Goal: Navigation & Orientation: Find specific page/section

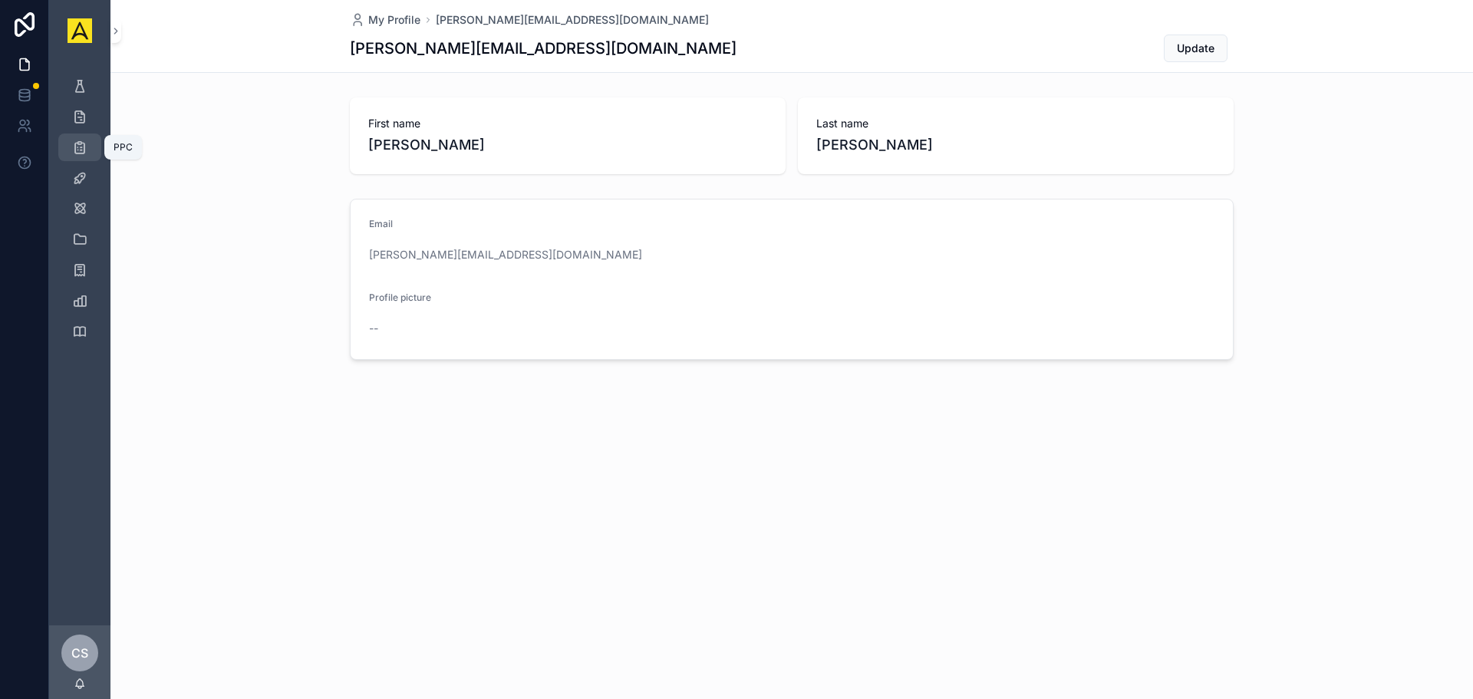
click at [80, 141] on icon "scrollable content" at bounding box center [79, 147] width 15 height 15
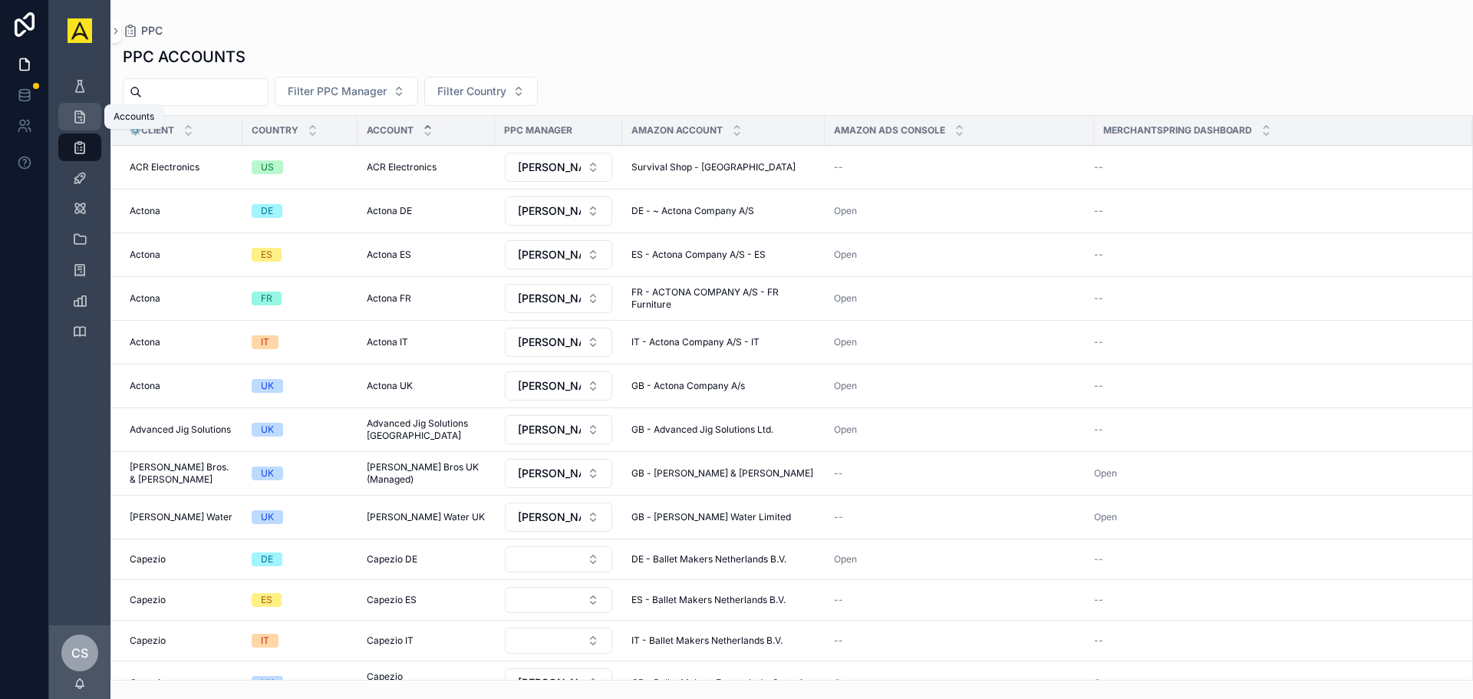
click at [87, 110] on div "Accounts" at bounding box center [80, 116] width 25 height 25
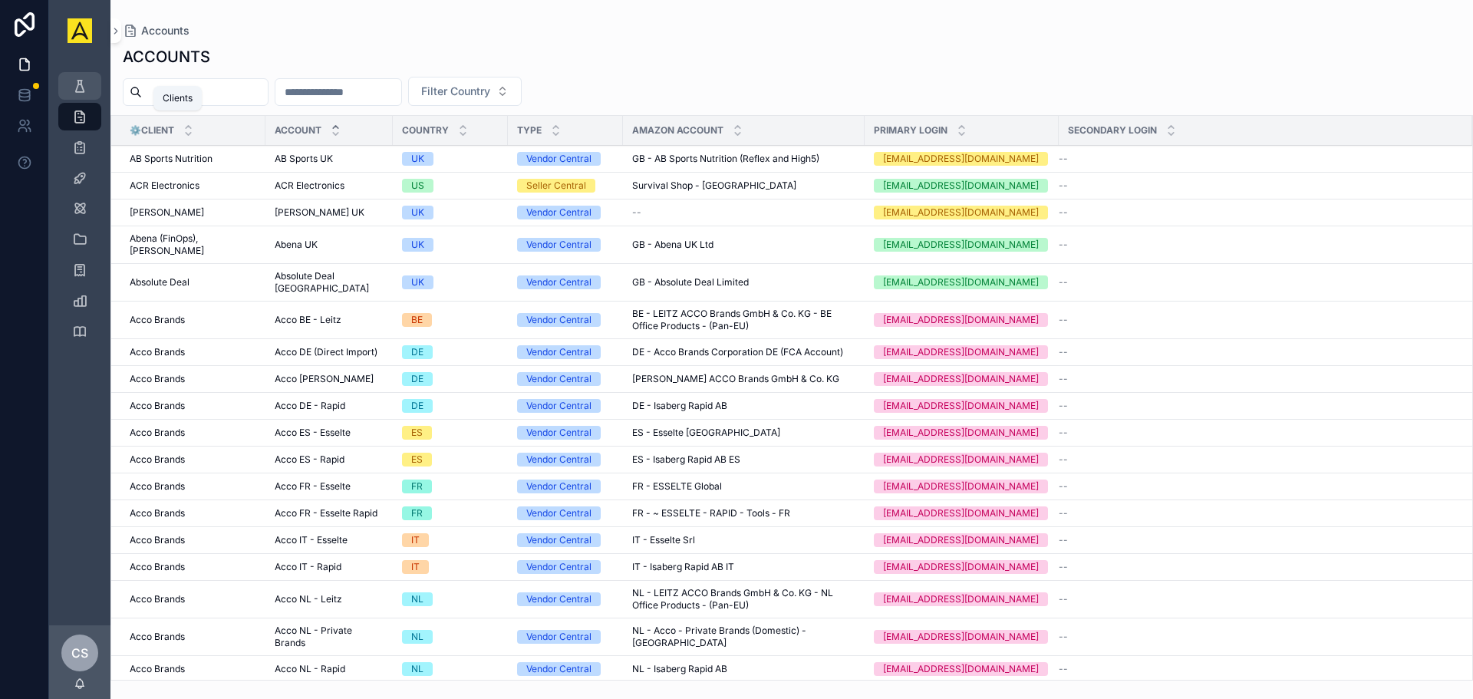
click at [83, 89] on icon "scrollable content" at bounding box center [79, 85] width 15 height 15
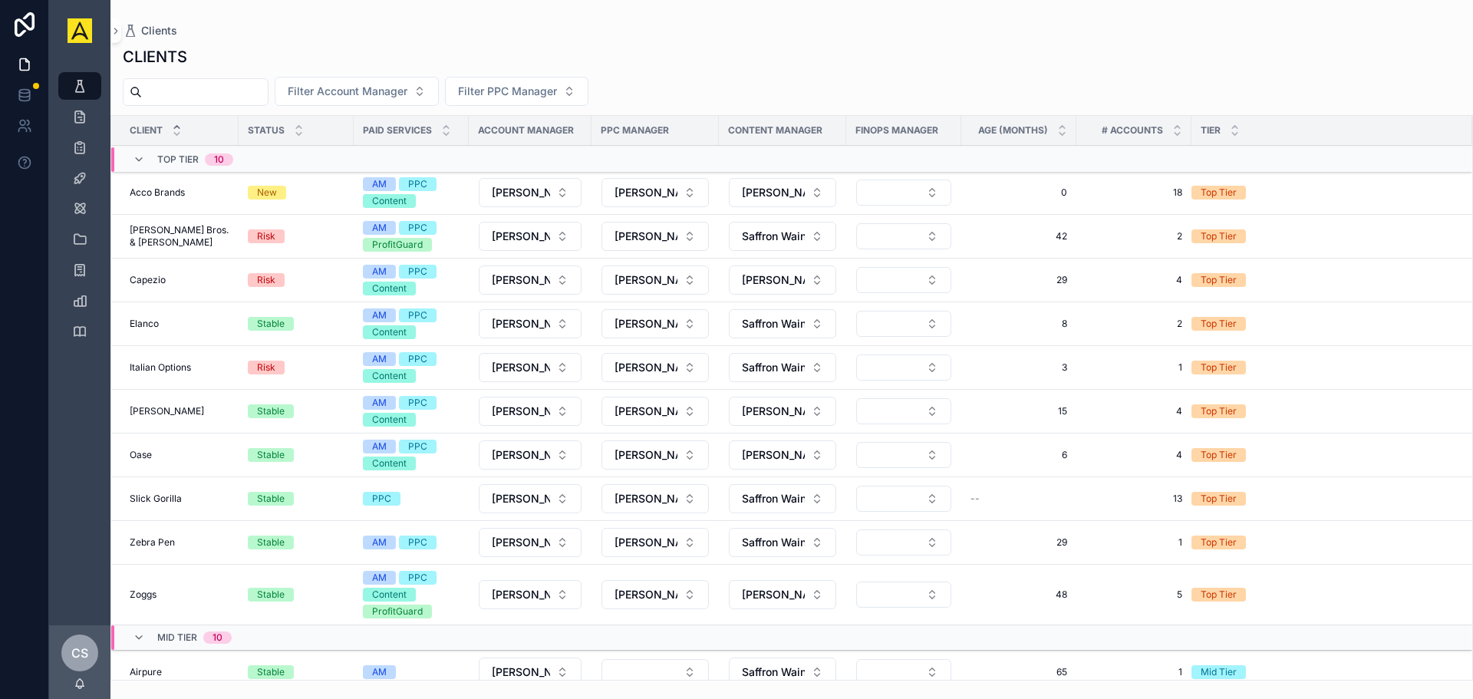
click at [693, 69] on div "CLIENTS Filter Account Manager Filter PPC Manager Client Status Paid Services A…" at bounding box center [791, 359] width 1363 height 644
click at [758, 62] on div "CLIENTS" at bounding box center [792, 56] width 1338 height 21
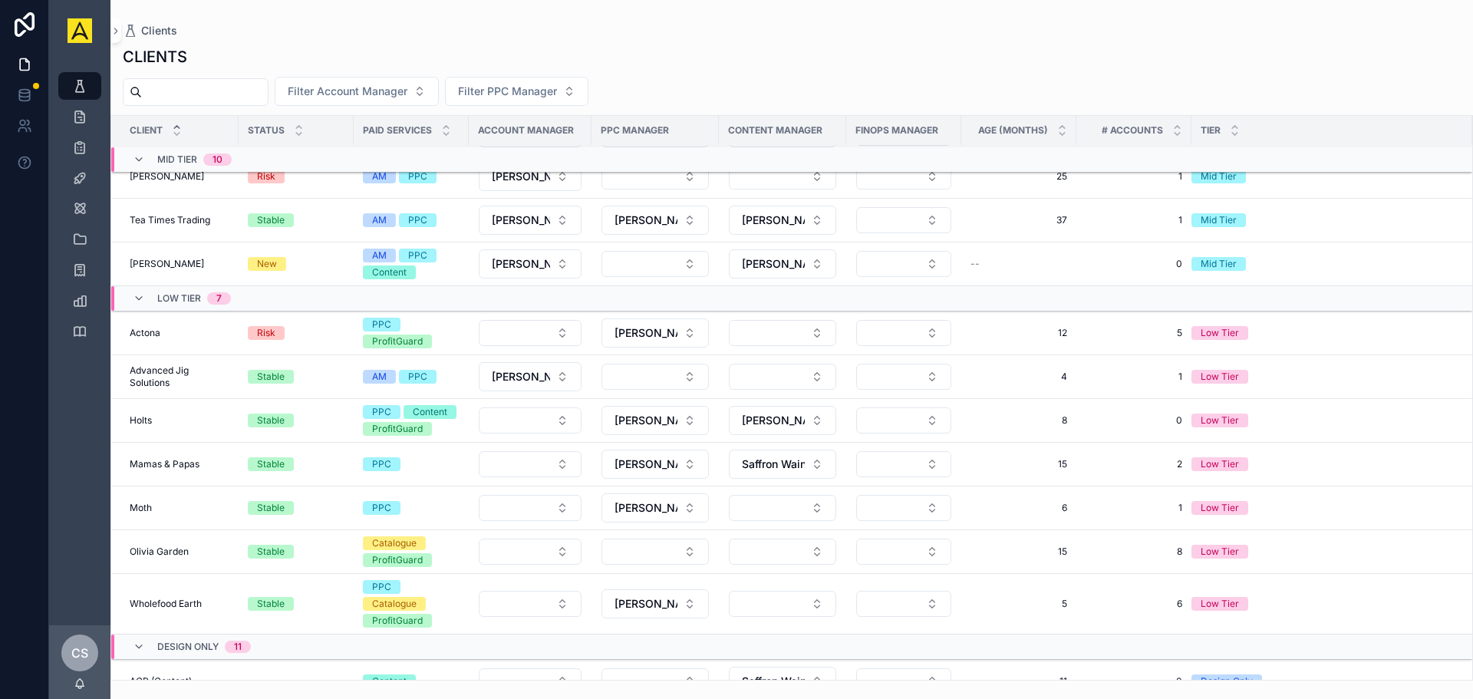
scroll to position [516, 0]
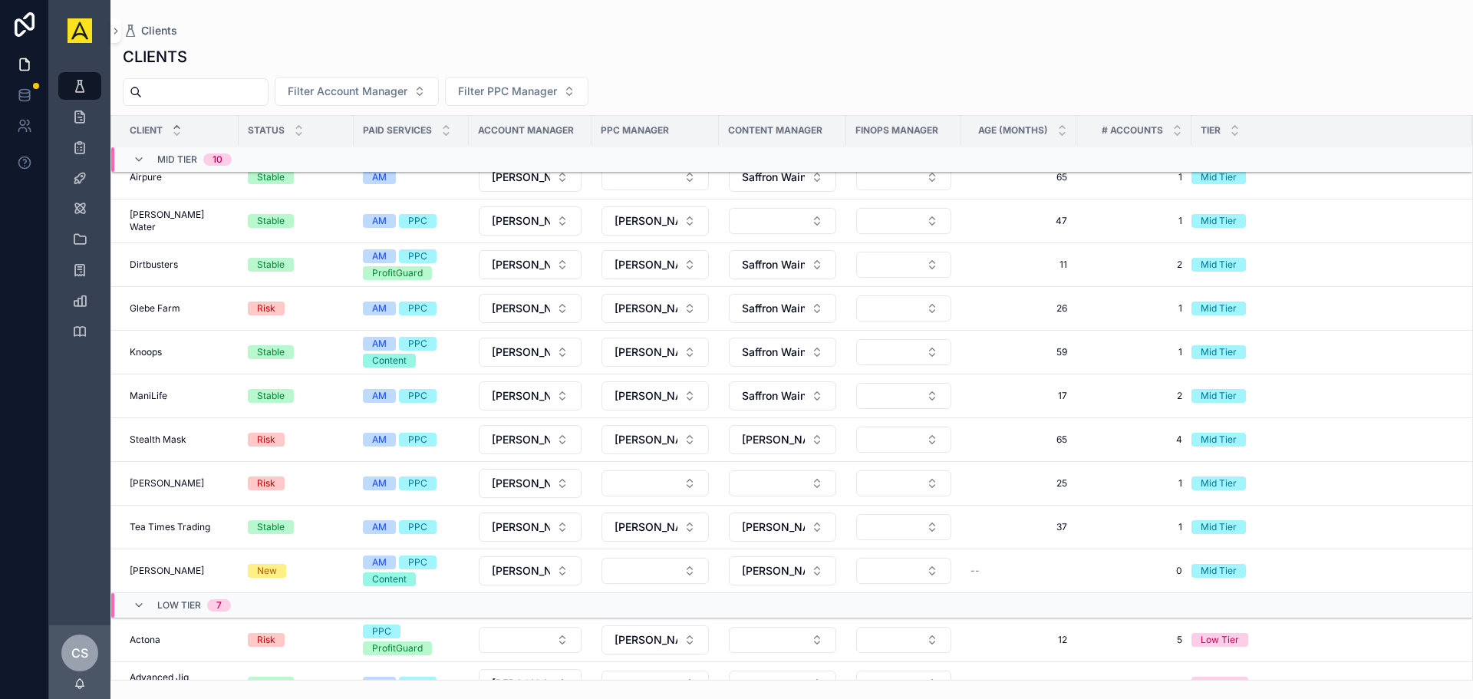
click at [813, 77] on div "Filter Account Manager Filter PPC Manager" at bounding box center [791, 91] width 1363 height 29
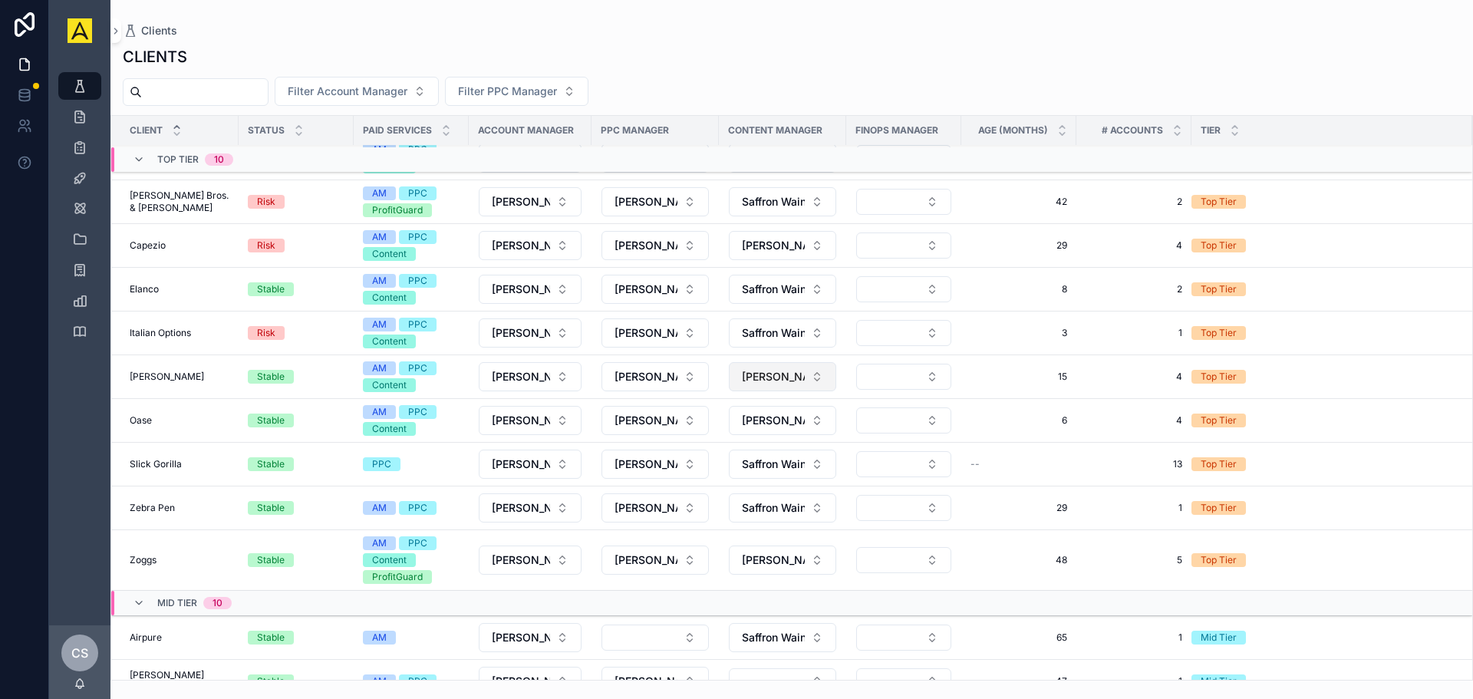
scroll to position [0, 0]
